Goal: Transaction & Acquisition: Purchase product/service

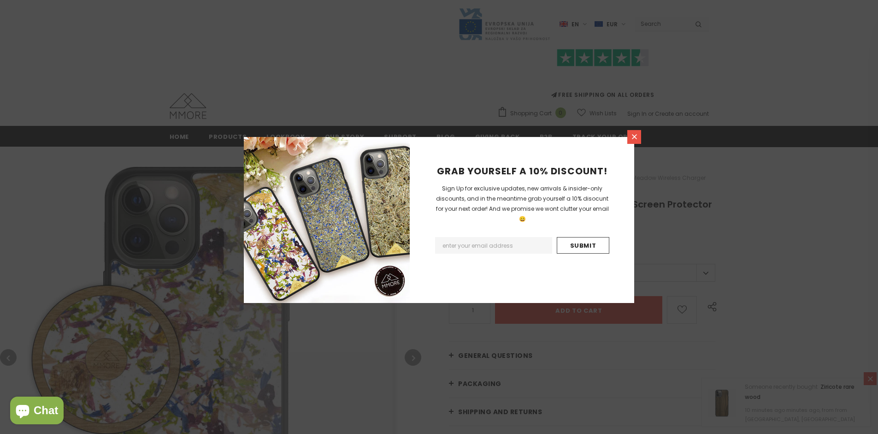
click at [634, 136] on icon at bounding box center [634, 136] width 5 height 5
